Goal: Complete application form

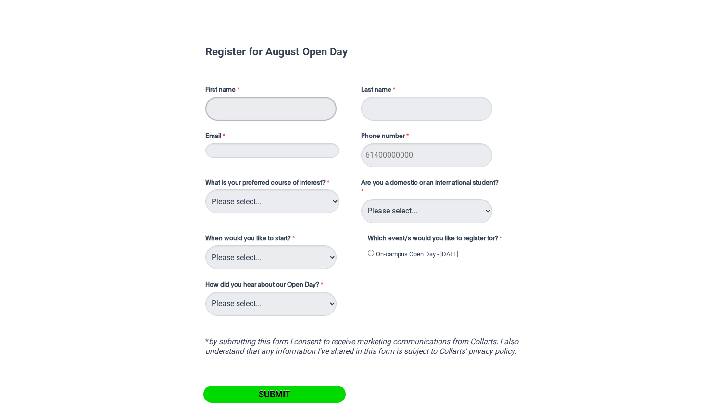
click at [271, 113] on input "First name" at bounding box center [270, 109] width 131 height 24
type input "[PERSON_NAME]"
click at [422, 108] on input "Last name" at bounding box center [426, 109] width 131 height 24
type input "[PERSON_NAME]"
click at [301, 152] on input "Email" at bounding box center [272, 150] width 134 height 14
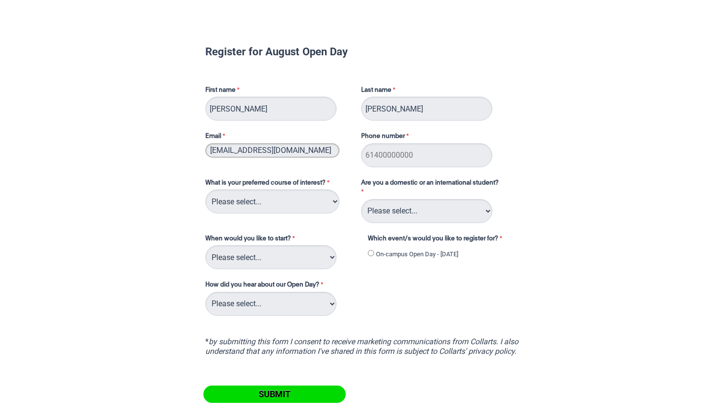
type input "[EMAIL_ADDRESS][DOMAIN_NAME]"
click at [394, 161] on input "Phone number" at bounding box center [426, 155] width 131 height 24
type input "61487257934"
click at [278, 206] on select "Please select... 2D Animation Acting Audio Engineering Circus Arts Comedy Digit…" at bounding box center [272, 202] width 134 height 24
select select "tfa_113"
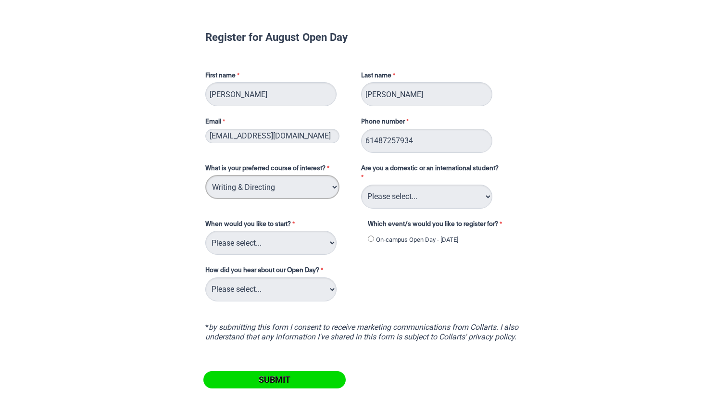
scroll to position [21, 0]
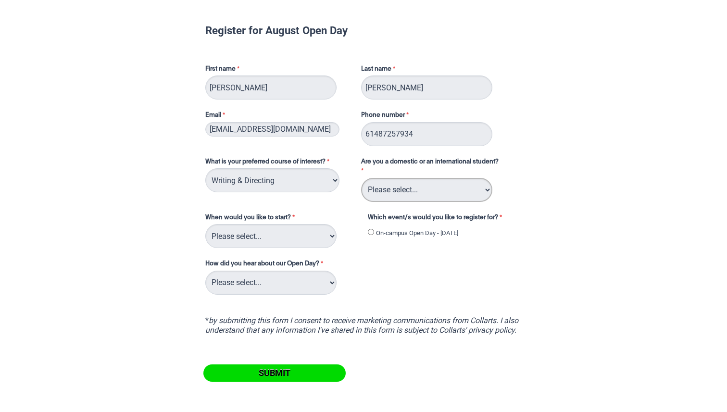
click at [393, 195] on select "Please select... Domestic Student International Student" at bounding box center [426, 190] width 131 height 24
select select "tfa_126"
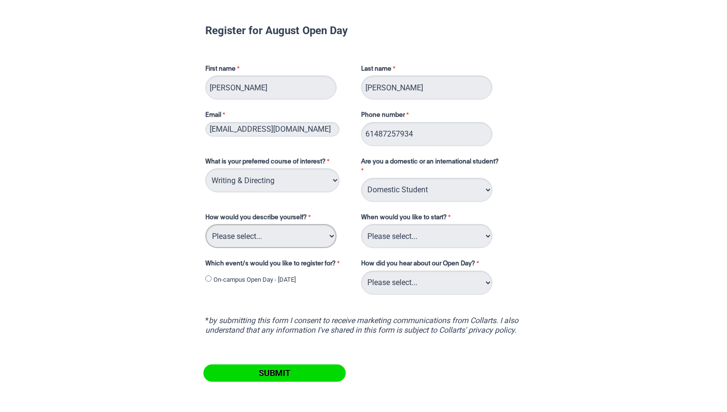
click at [294, 239] on select "Please select... I've completed Year 12 I'm looking for a career change I'm alr…" at bounding box center [270, 236] width 131 height 24
select select "tfa_71"
click at [401, 234] on select "Please select... Trimester 3 2025, starting [DATE] Trimester 1 2026, starting […" at bounding box center [426, 236] width 131 height 24
click at [395, 235] on select "Please select... Trimester 3 2025, starting [DATE] Trimester 1 2026, starting […" at bounding box center [426, 236] width 131 height 24
select select "tfa_234"
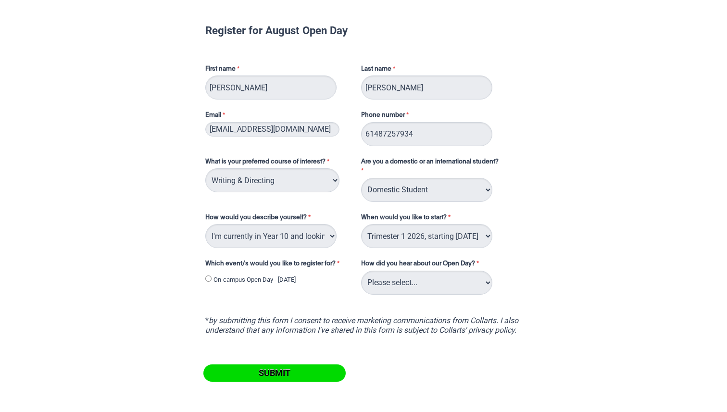
click at [266, 281] on label "On-campus Open Day - [DATE]" at bounding box center [255, 280] width 82 height 10
click at [212, 281] on input "On-campus Open Day - [DATE]" at bounding box center [208, 279] width 6 height 6
radio input "true"
click at [412, 286] on select "Please select... Career Advisor Career Expo Collarts Newsletter/Email Collarts …" at bounding box center [426, 283] width 131 height 24
select select "tfa_139"
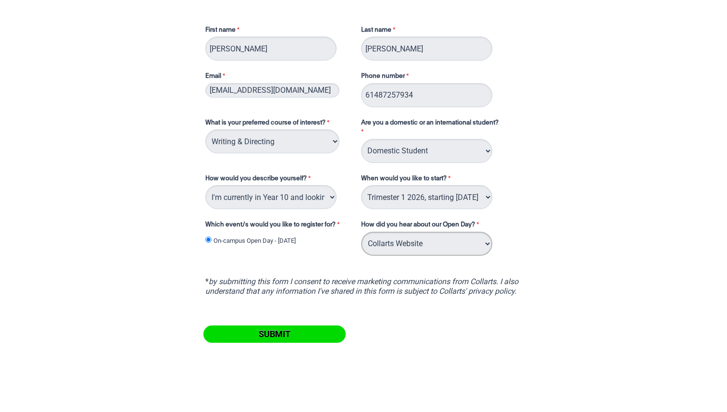
scroll to position [72, 0]
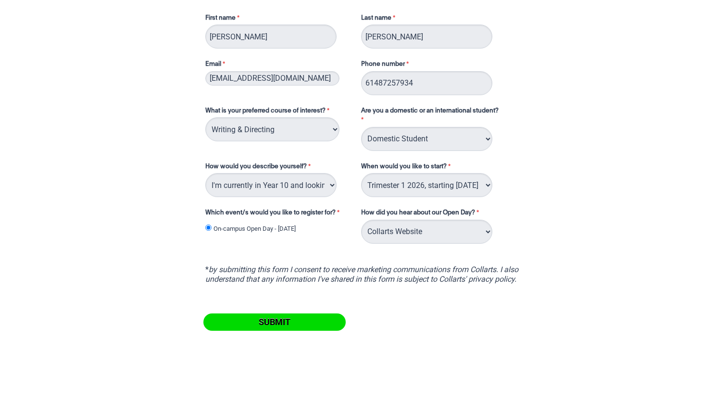
click at [298, 324] on input "Submit" at bounding box center [274, 322] width 142 height 17
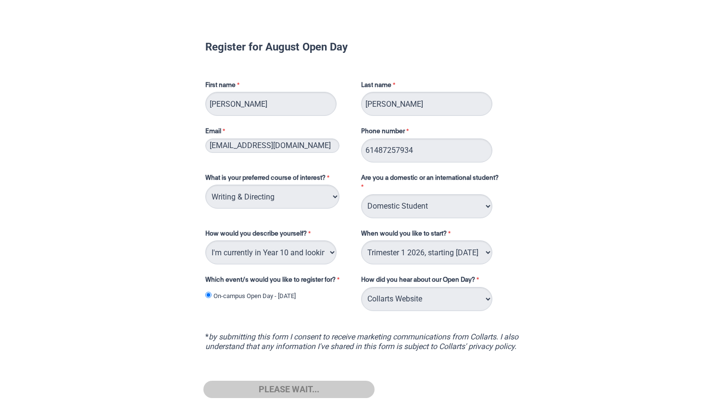
scroll to position [0, 0]
